Goal: Navigation & Orientation: Find specific page/section

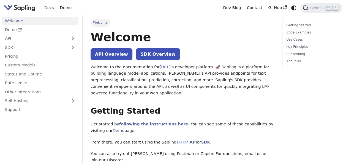
click at [58, 29] on link "Demo" at bounding box center [40, 30] width 76 height 8
